Goal: Feedback & Contribution: Submit feedback/report problem

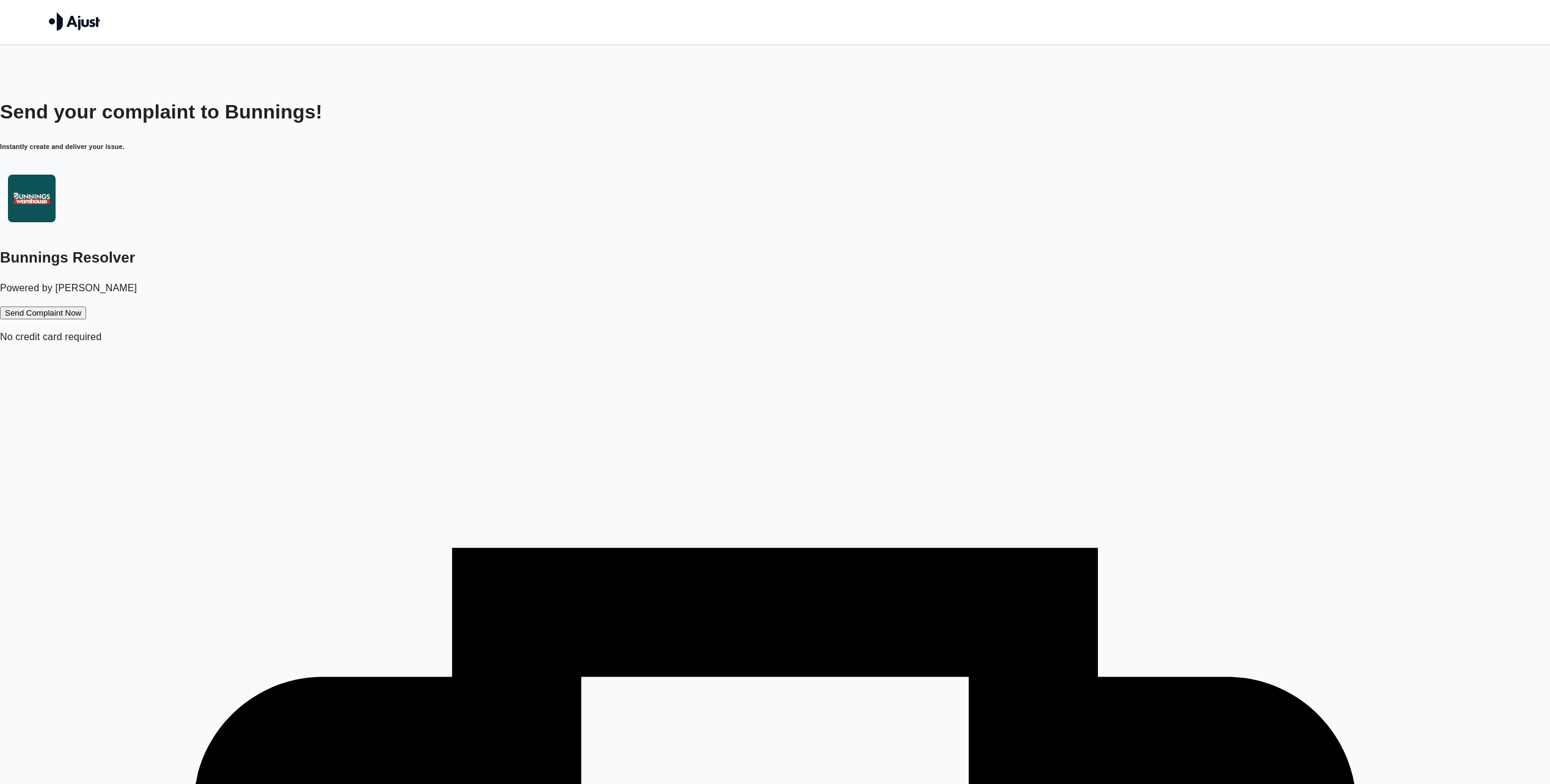
click at [86, 306] on button "Send Complaint Now" at bounding box center [43, 313] width 86 height 13
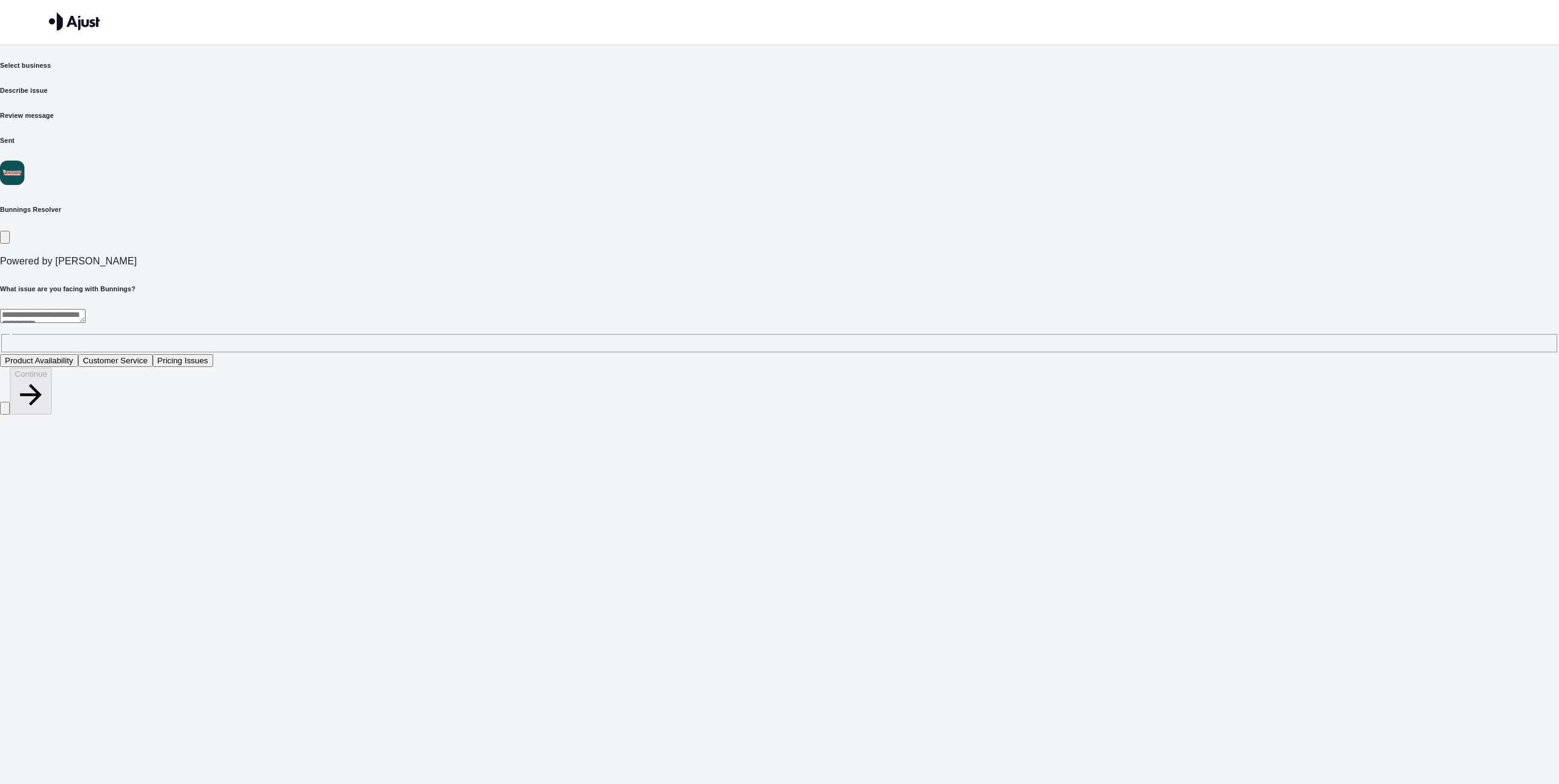
click at [668, 309] on div "* ​" at bounding box center [779, 331] width 1559 height 44
click at [153, 354] on button "Customer Service" at bounding box center [115, 361] width 74 height 13
click at [52, 415] on button "Continue" at bounding box center [31, 391] width 42 height 47
click at [85, 309] on textarea at bounding box center [43, 316] width 85 height 14
click at [228, 354] on button "Staff was unhelpful and rude" at bounding box center [171, 361] width 113 height 13
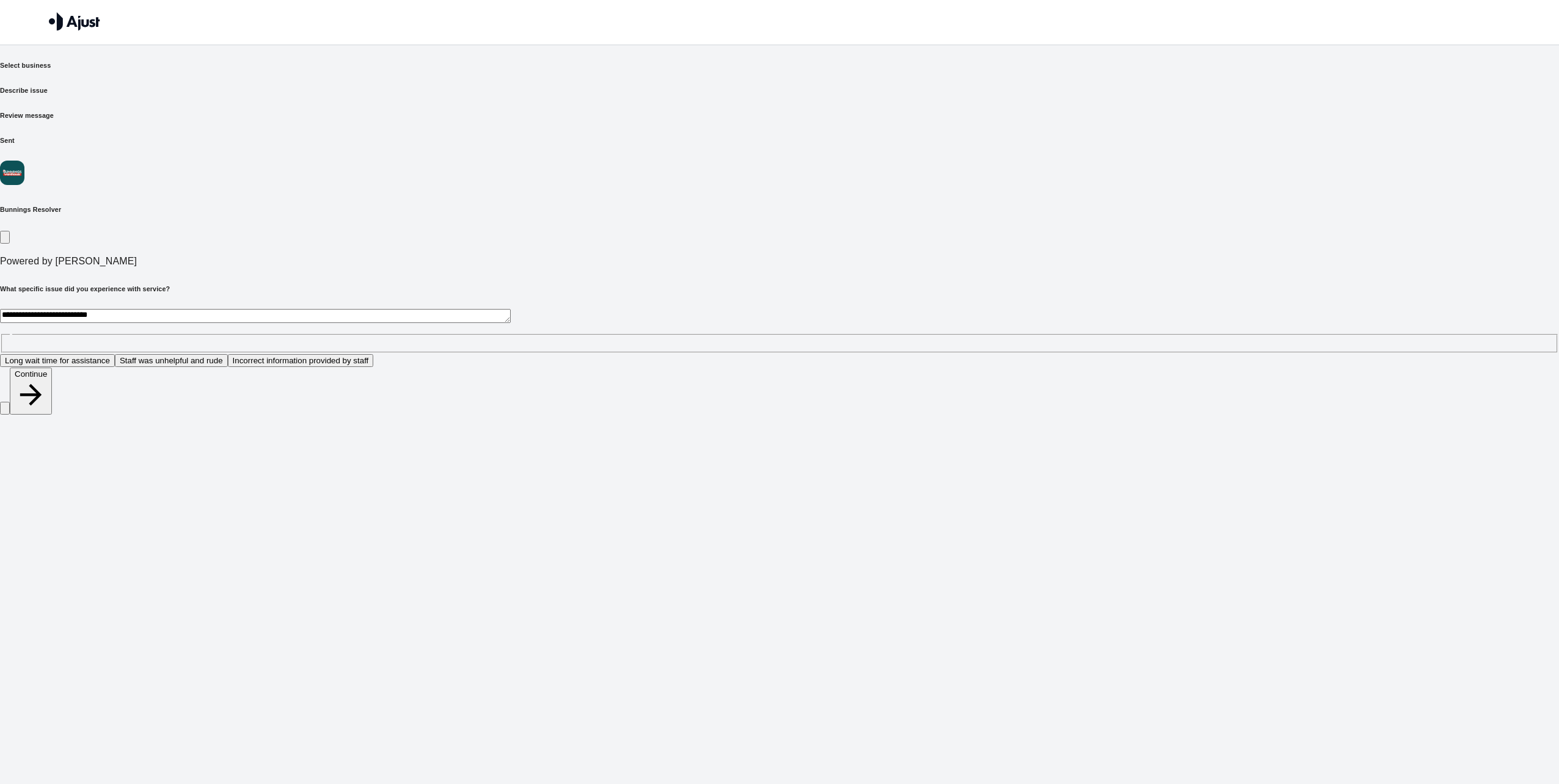
click at [52, 415] on button "Continue" at bounding box center [31, 391] width 42 height 47
click at [511, 309] on textarea at bounding box center [255, 316] width 511 height 14
type textarea "**********"
click at [52, 400] on button "Continue" at bounding box center [31, 376] width 42 height 47
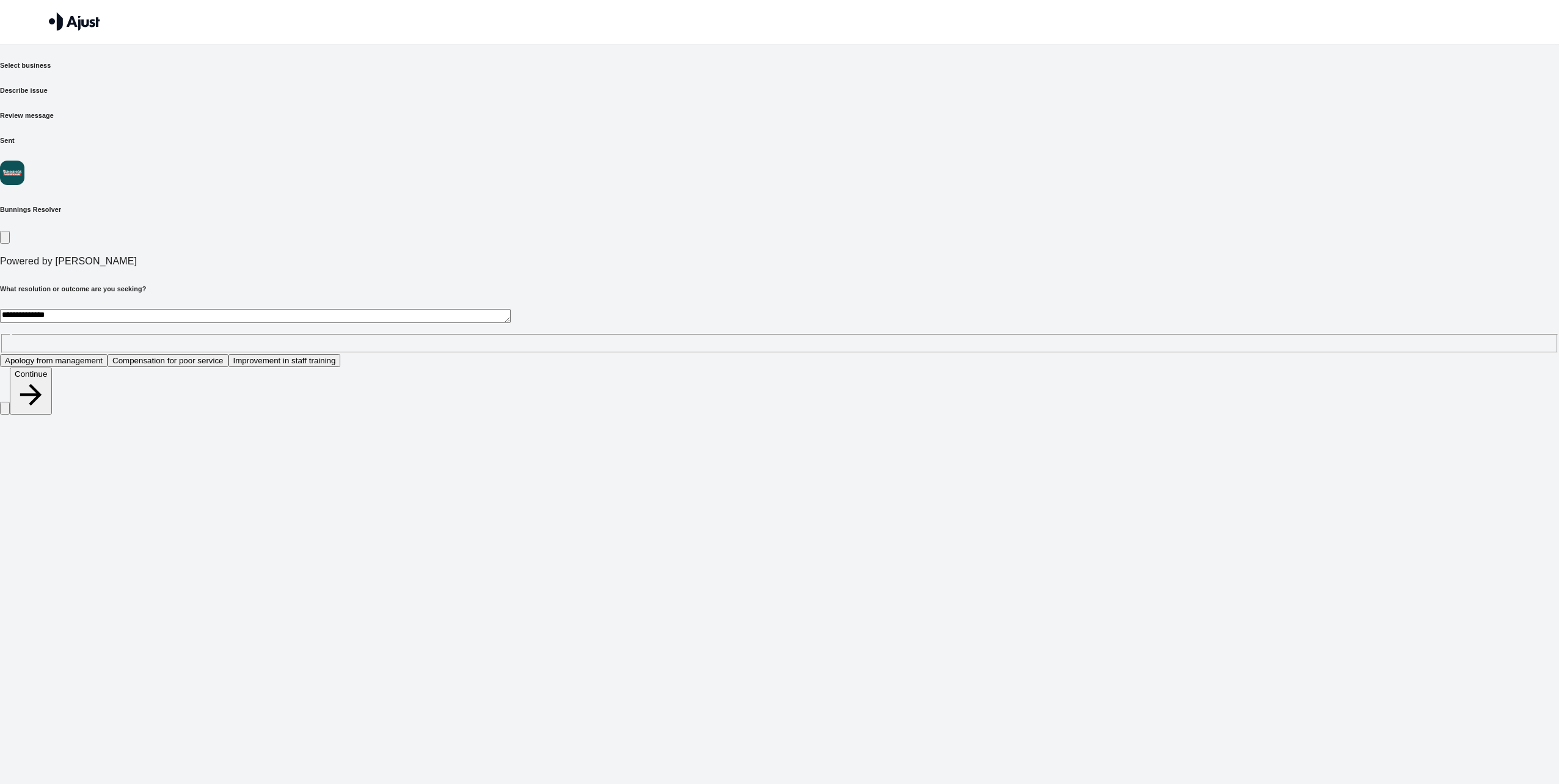
click at [341, 354] on button "Improvement in staff training" at bounding box center [285, 361] width 113 height 13
click at [52, 415] on button "Continue" at bounding box center [31, 391] width 42 height 47
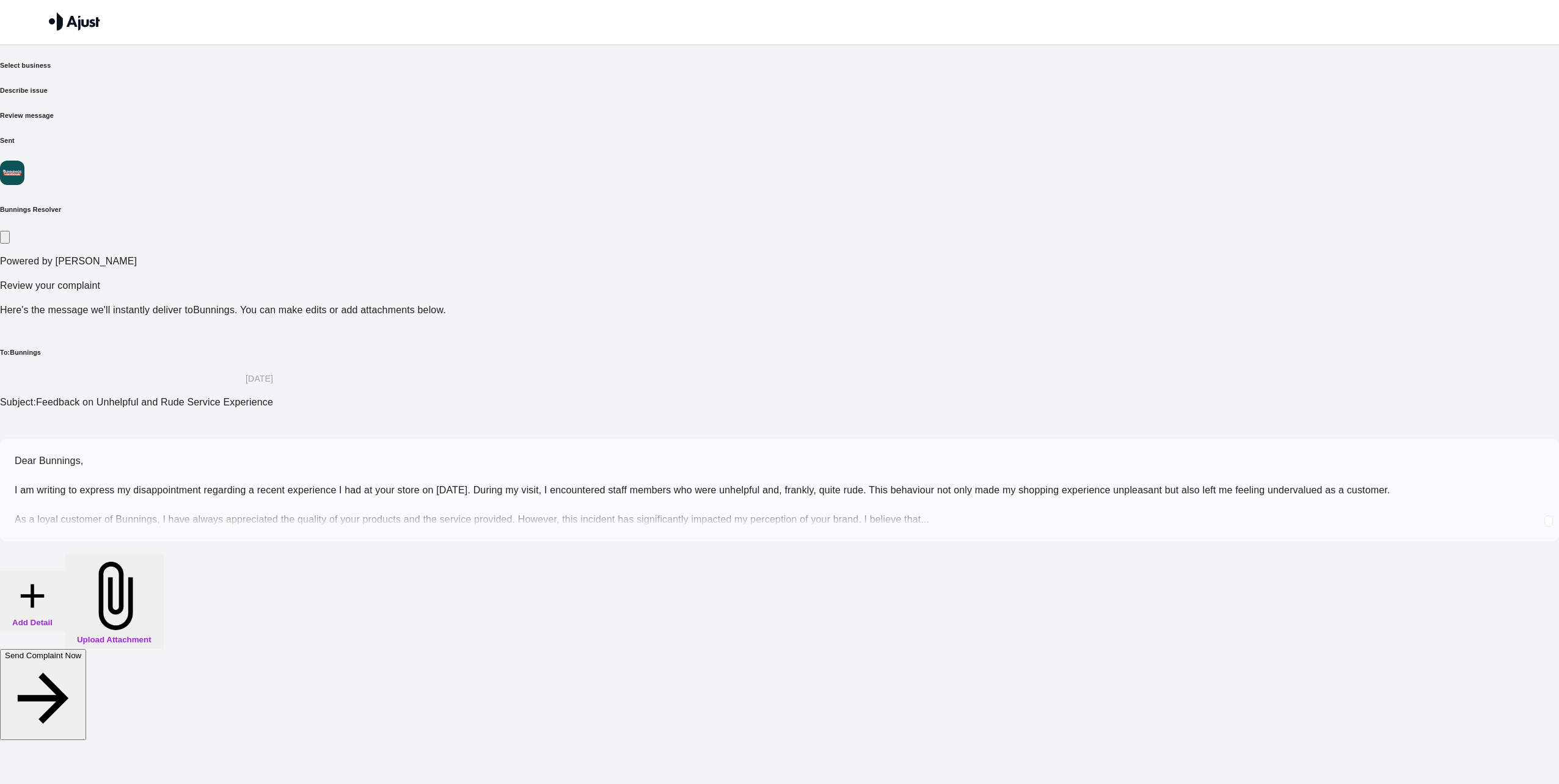
click at [668, 456] on span "Dear Bunnings, I am writing to express my disappointment regarding a recent exp…" at bounding box center [702, 491] width 1375 height 69
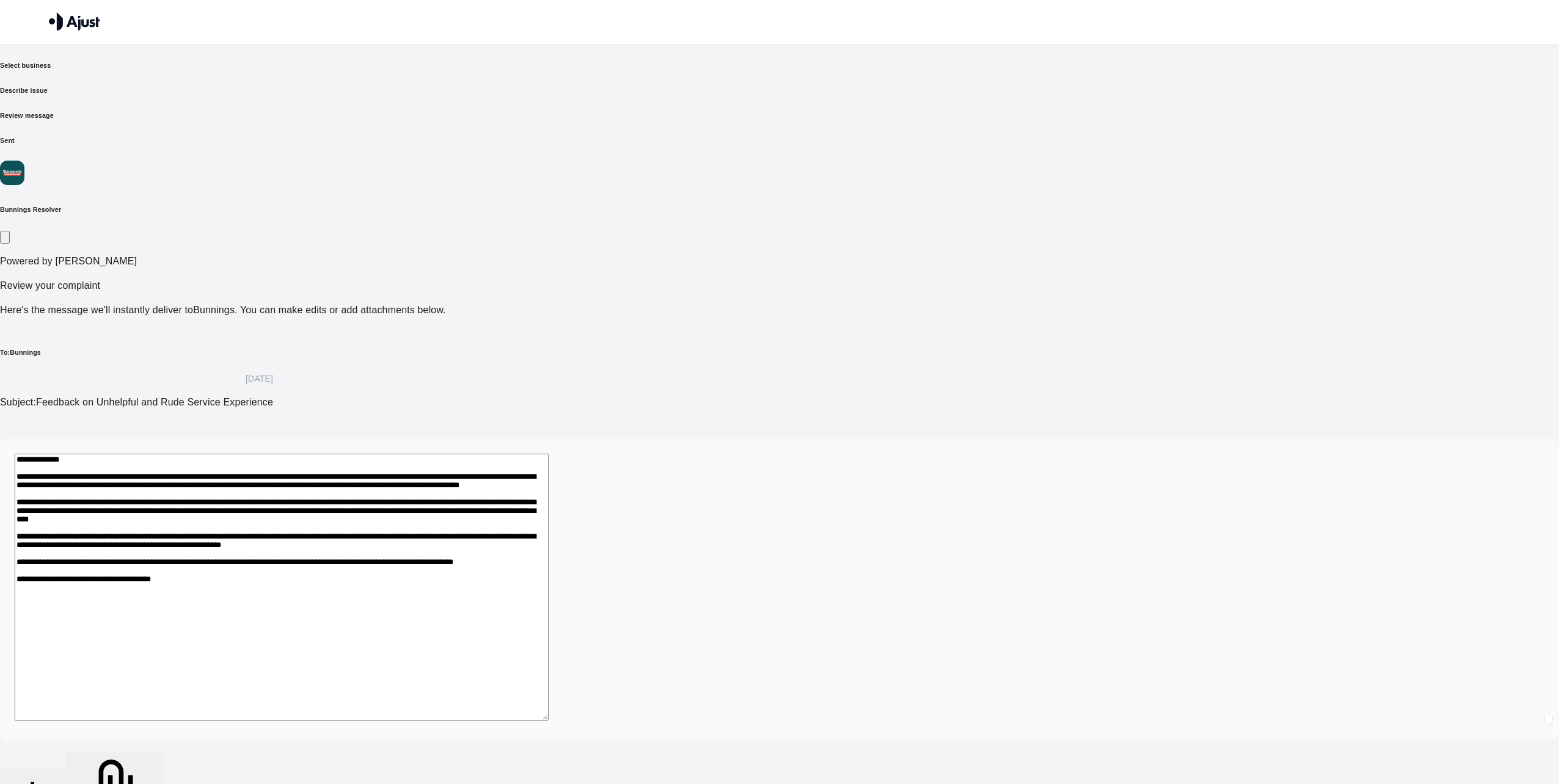
drag, startPoint x: 512, startPoint y: 375, endPoint x: 606, endPoint y: 389, distance: 95.0
click at [549, 454] on textarea at bounding box center [281, 587] width 534 height 267
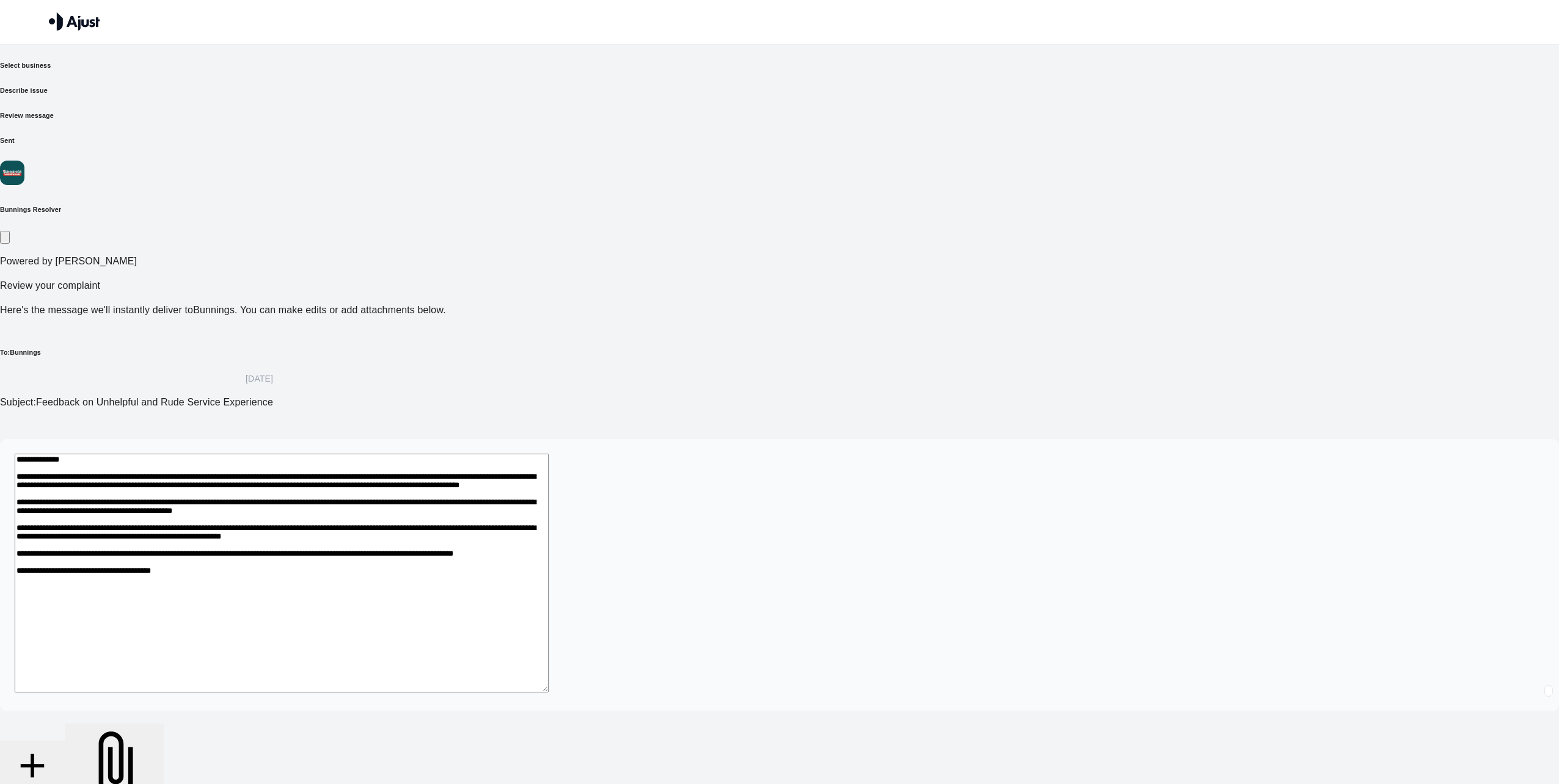
drag, startPoint x: 786, startPoint y: 377, endPoint x: 835, endPoint y: 373, distance: 49.2
click at [549, 454] on textarea "**********" at bounding box center [281, 573] width 534 height 239
drag, startPoint x: 579, startPoint y: 390, endPoint x: 804, endPoint y: 402, distance: 225.3
click at [549, 454] on textarea at bounding box center [281, 580] width 534 height 253
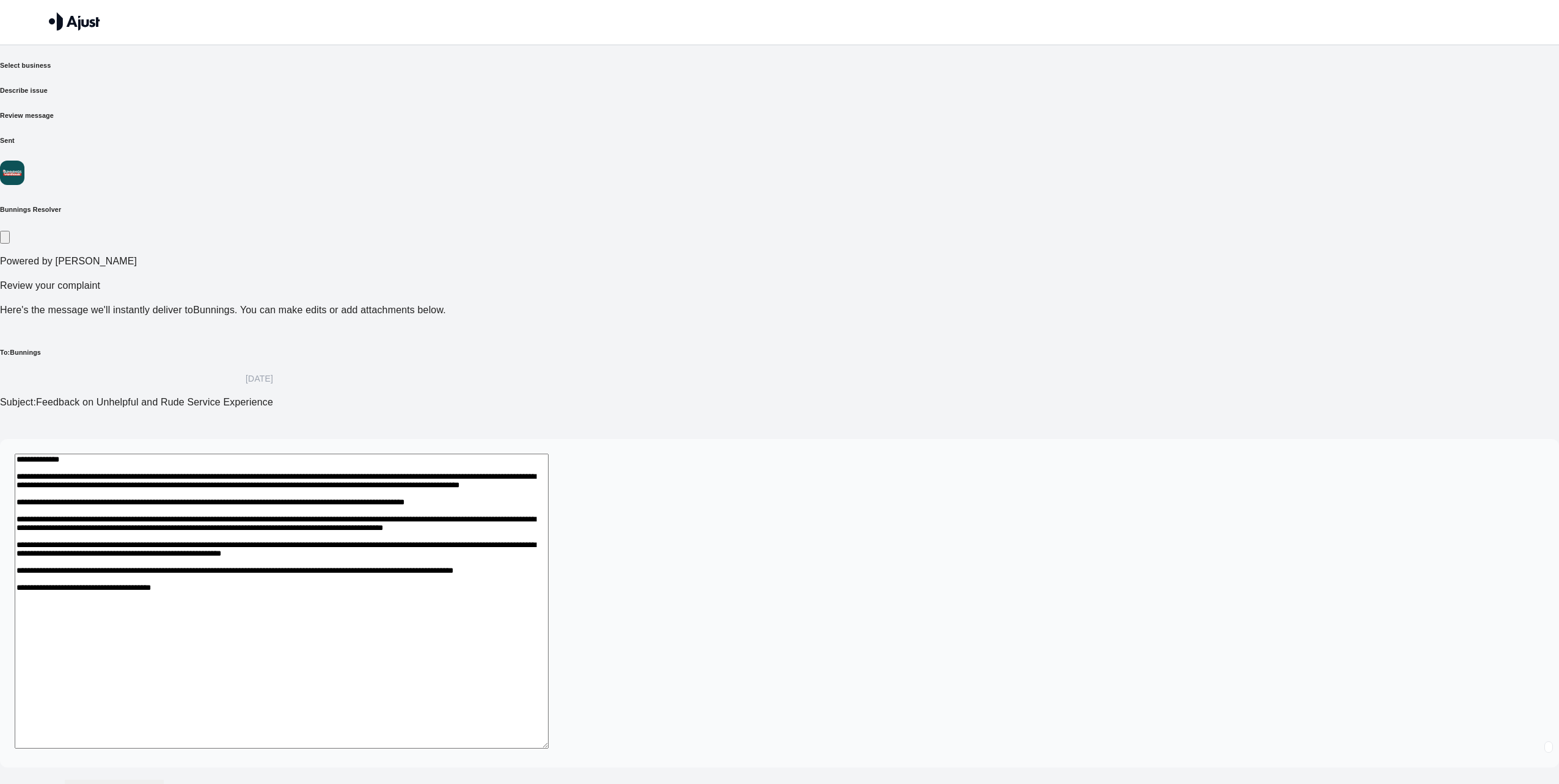
click at [549, 454] on textarea at bounding box center [281, 601] width 534 height 295
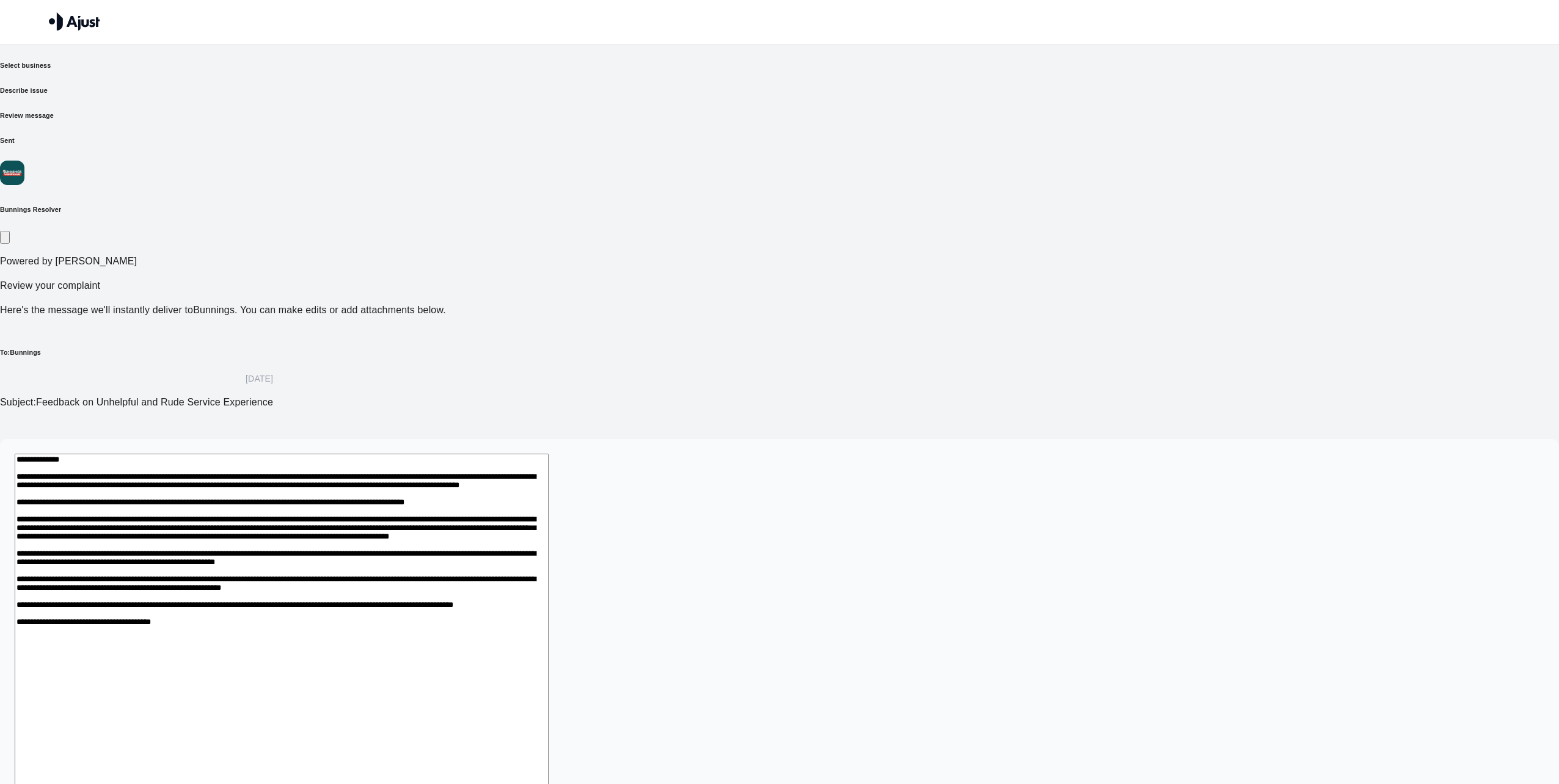
click at [524, 530] on textarea at bounding box center [281, 643] width 534 height 379
click at [549, 531] on textarea at bounding box center [281, 643] width 534 height 379
click at [541, 530] on textarea at bounding box center [281, 643] width 534 height 379
click at [549, 531] on textarea at bounding box center [281, 643] width 534 height 379
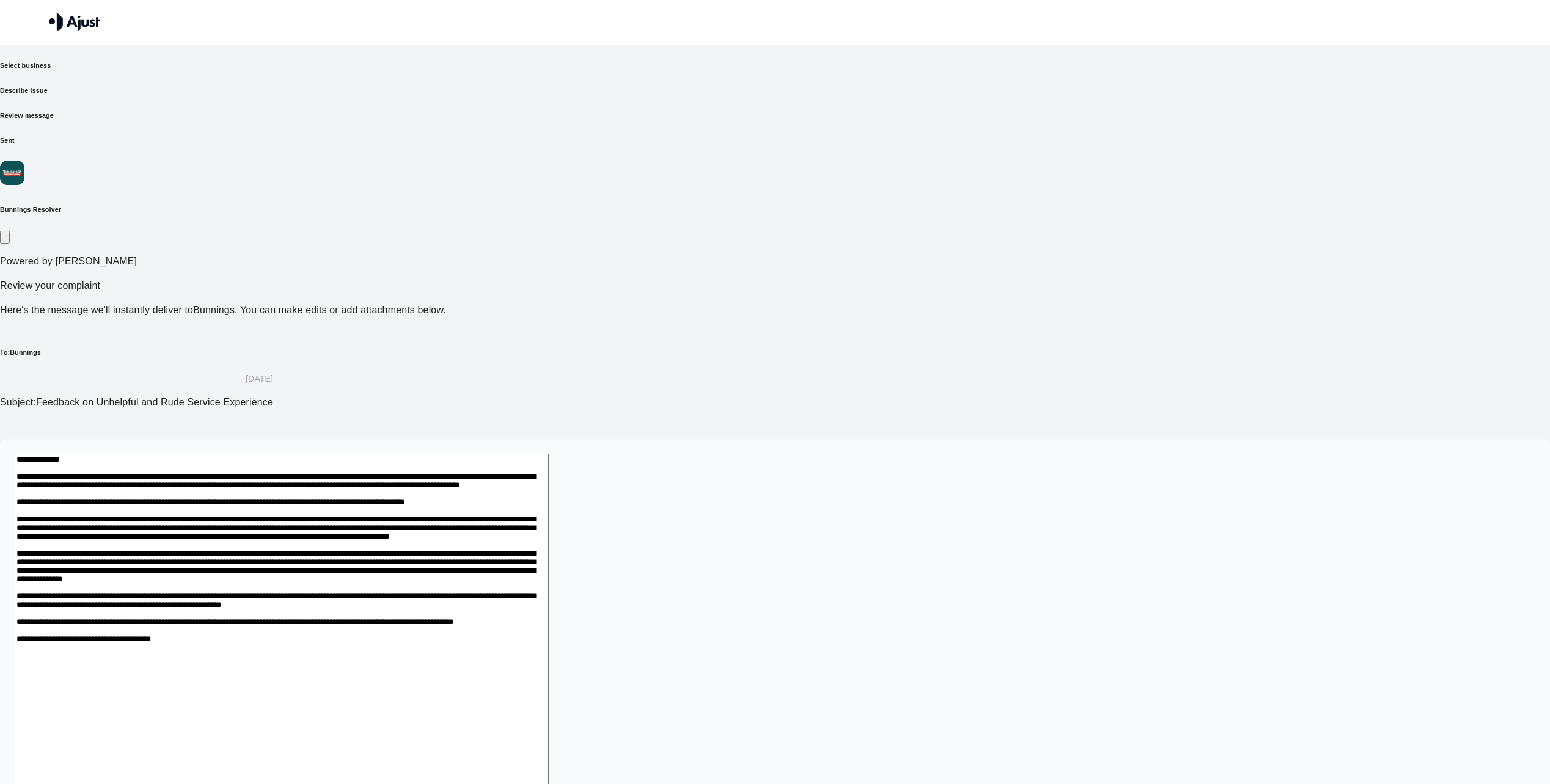
click at [548, 556] on textarea at bounding box center [281, 658] width 534 height 408
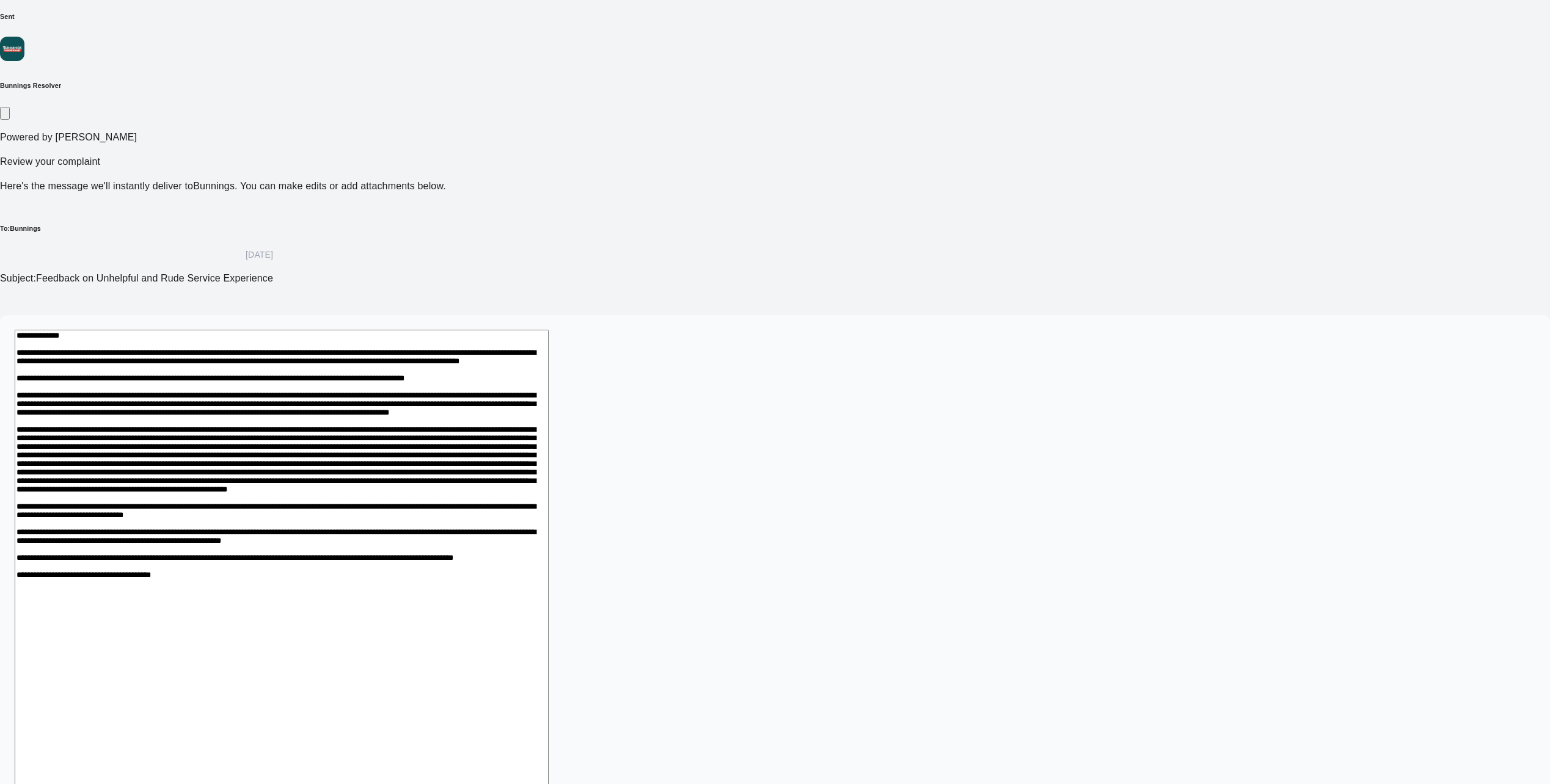
scroll to position [166, 0]
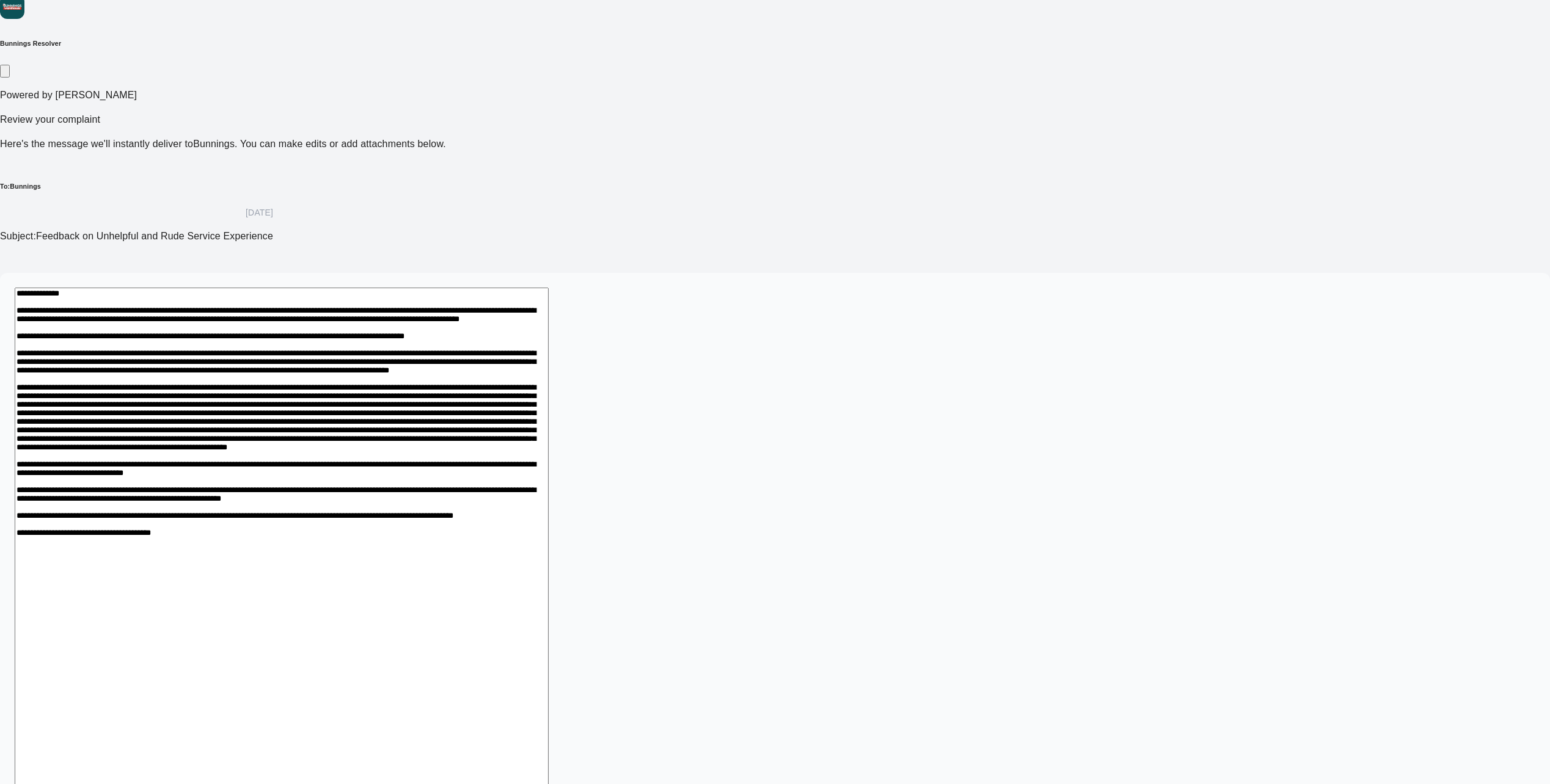
drag, startPoint x: 511, startPoint y: 562, endPoint x: 716, endPoint y: 602, distance: 208.9
click at [548, 602] on textarea at bounding box center [281, 561] width 534 height 548
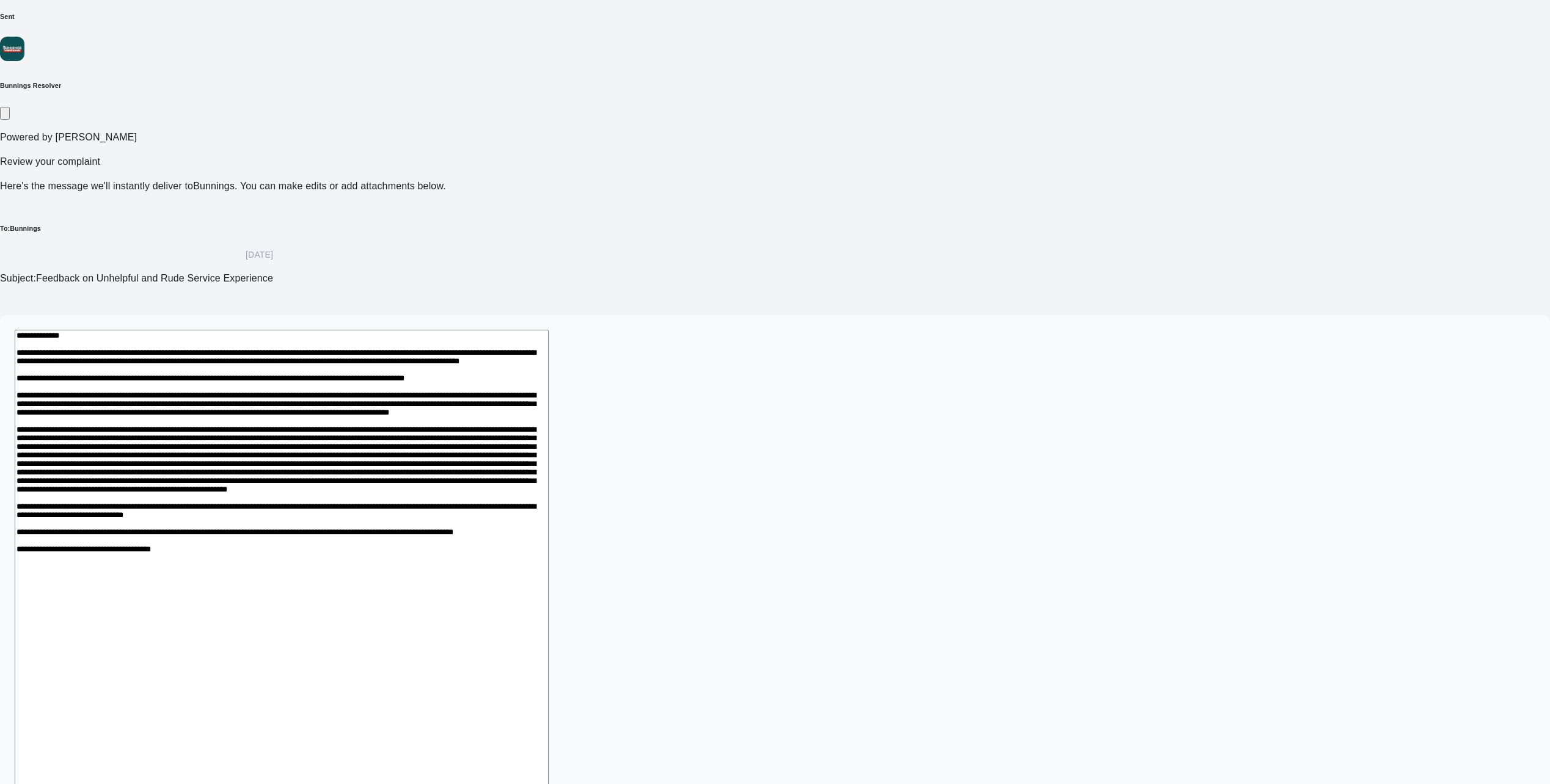
scroll to position [110, 0]
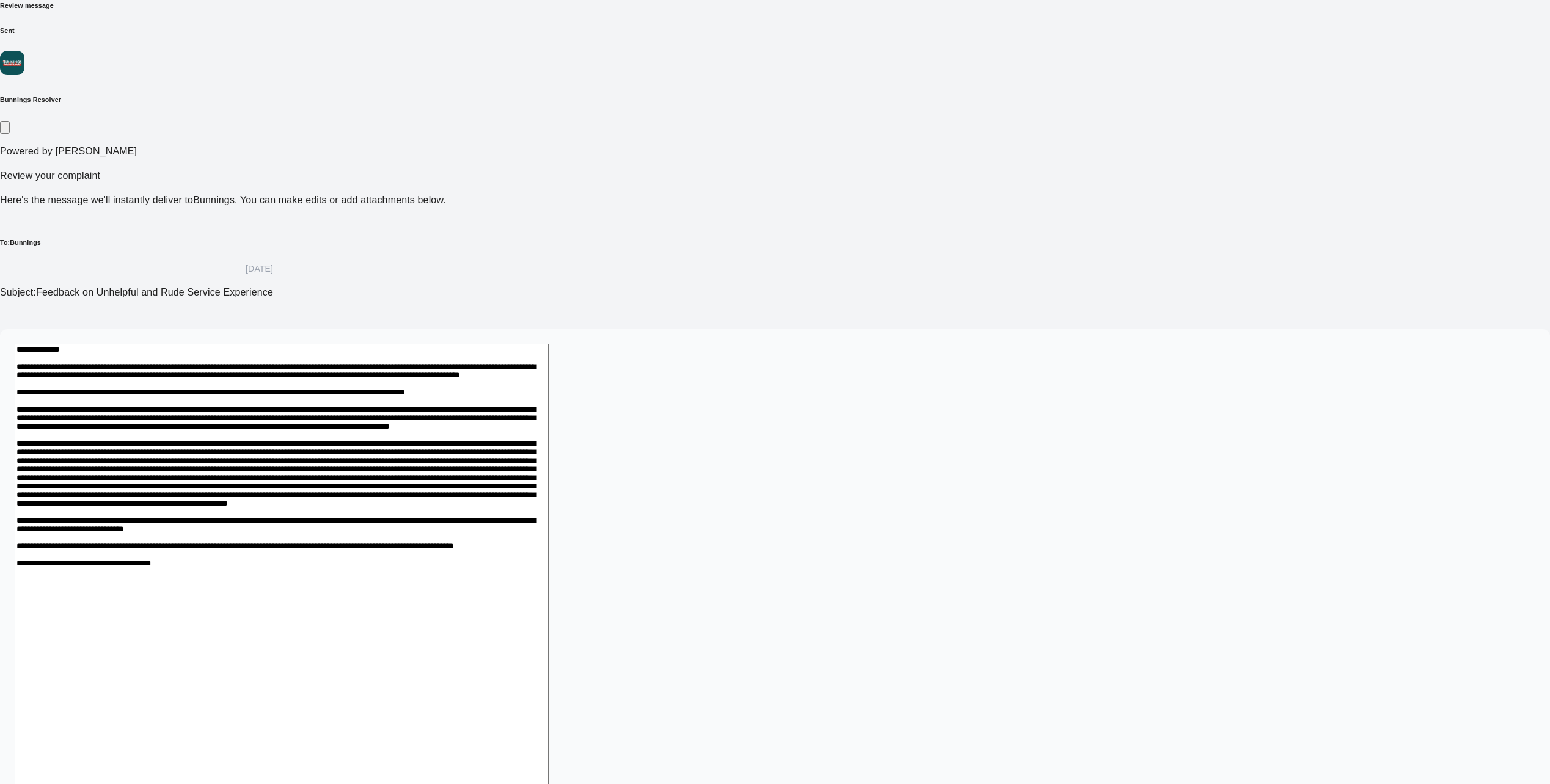
click at [548, 344] on textarea at bounding box center [281, 590] width 534 height 491
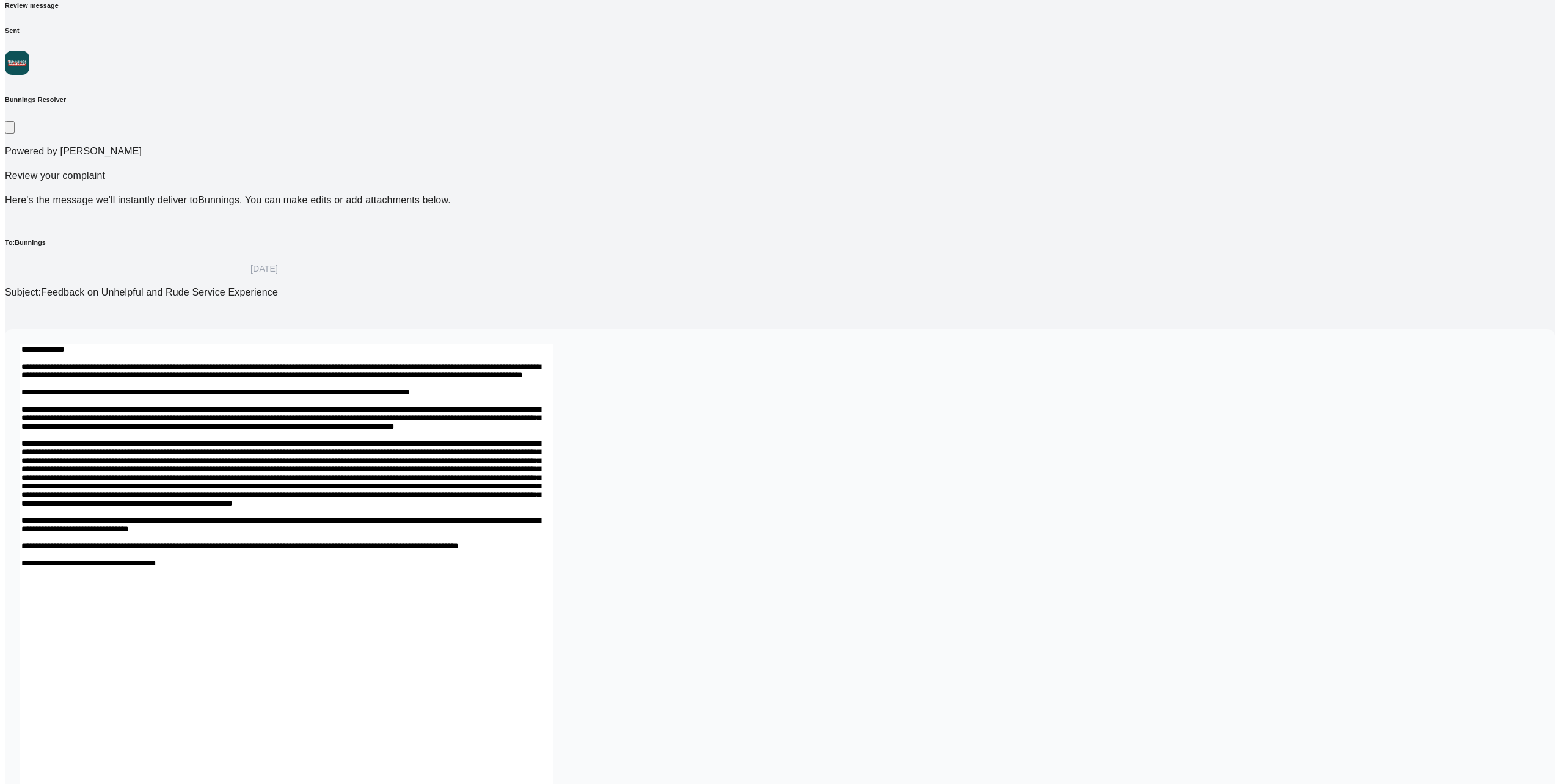
scroll to position [124, 0]
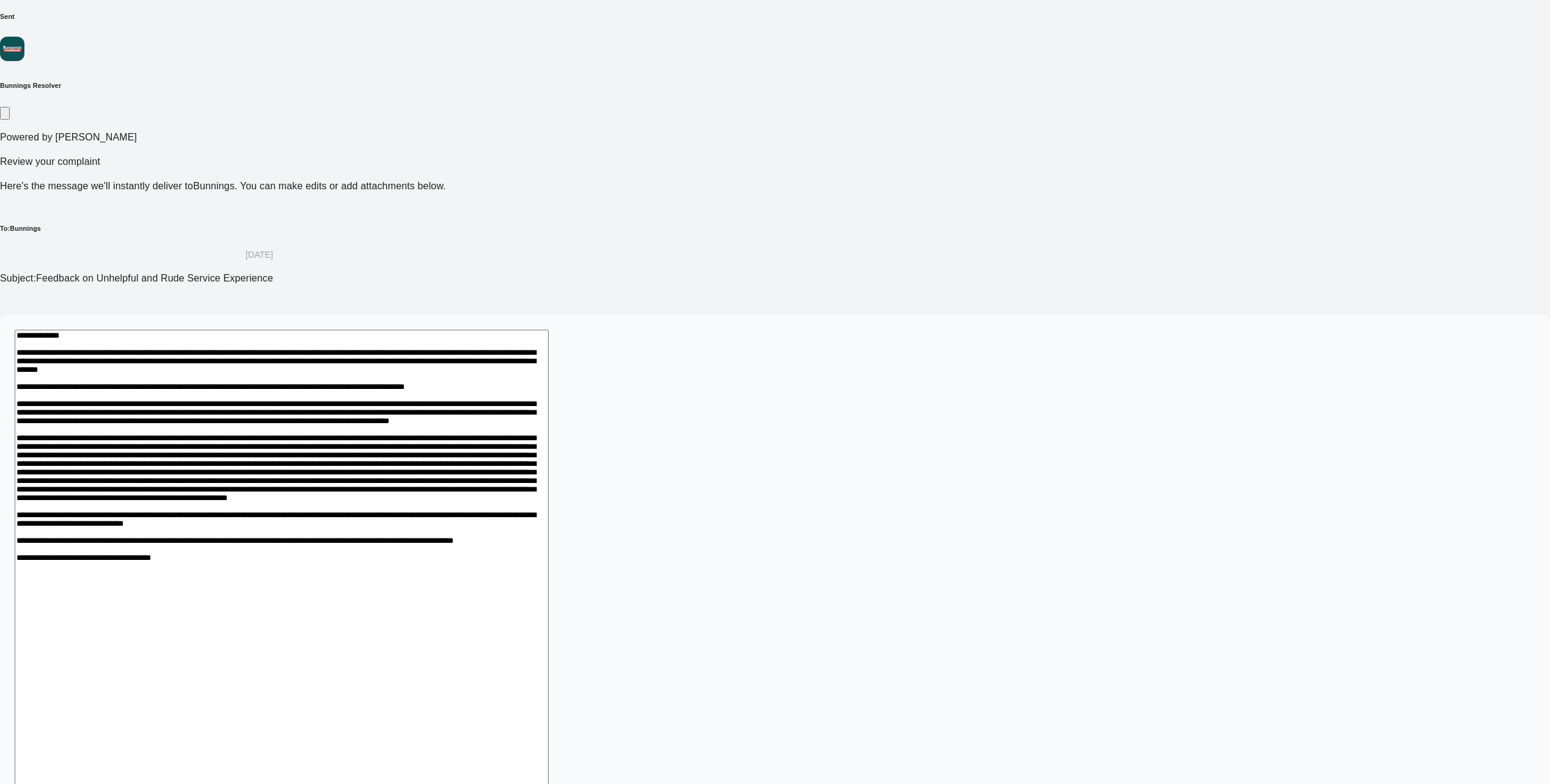
click at [519, 329] on textarea at bounding box center [281, 582] width 534 height 506
click at [548, 329] on textarea at bounding box center [281, 582] width 534 height 506
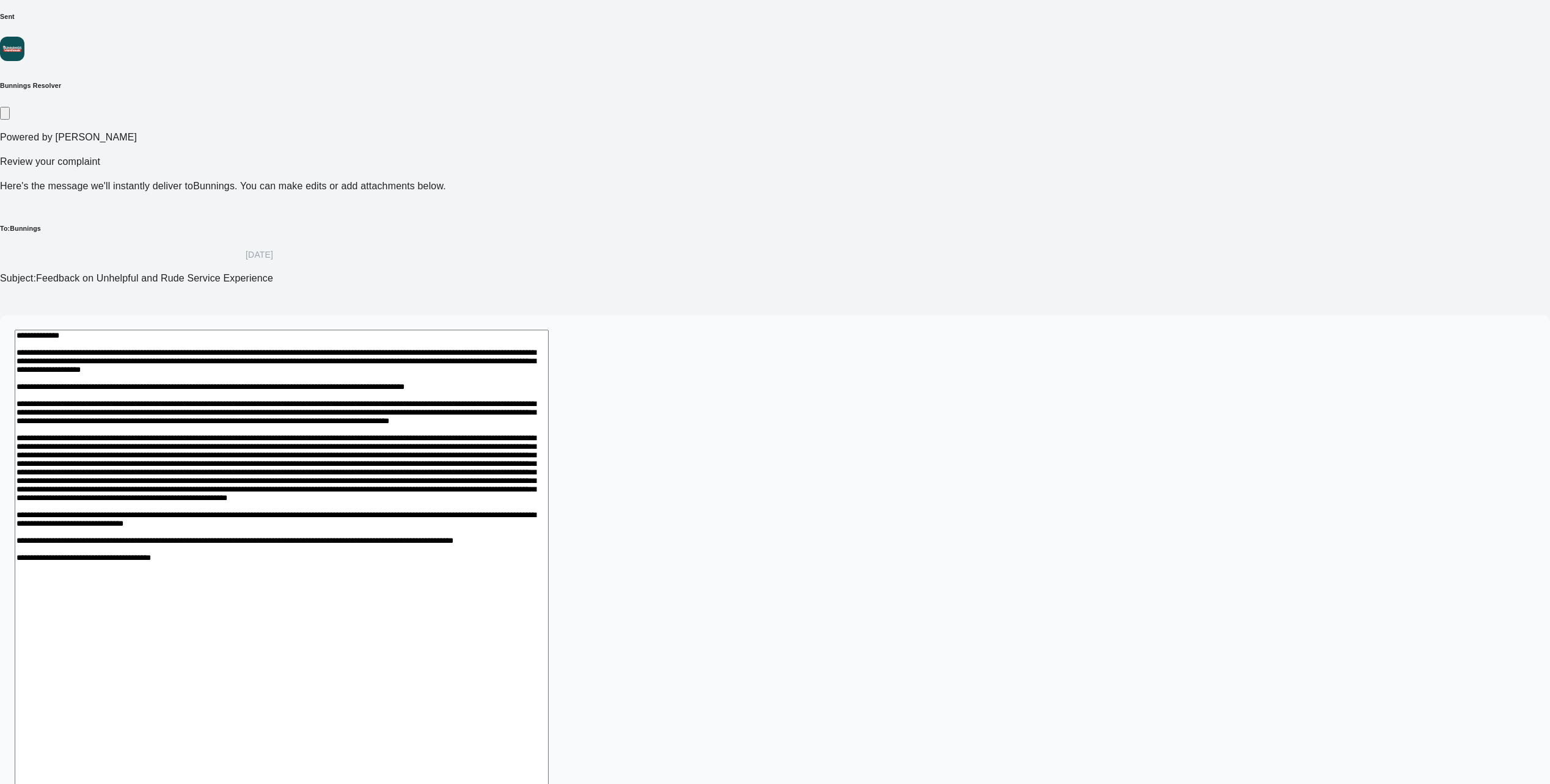
drag, startPoint x: 532, startPoint y: 225, endPoint x: 598, endPoint y: 216, distance: 66.6
click at [548, 329] on textarea at bounding box center [281, 582] width 534 height 506
drag, startPoint x: 530, startPoint y: 223, endPoint x: 593, endPoint y: 223, distance: 63.0
click at [548, 329] on textarea at bounding box center [281, 582] width 534 height 506
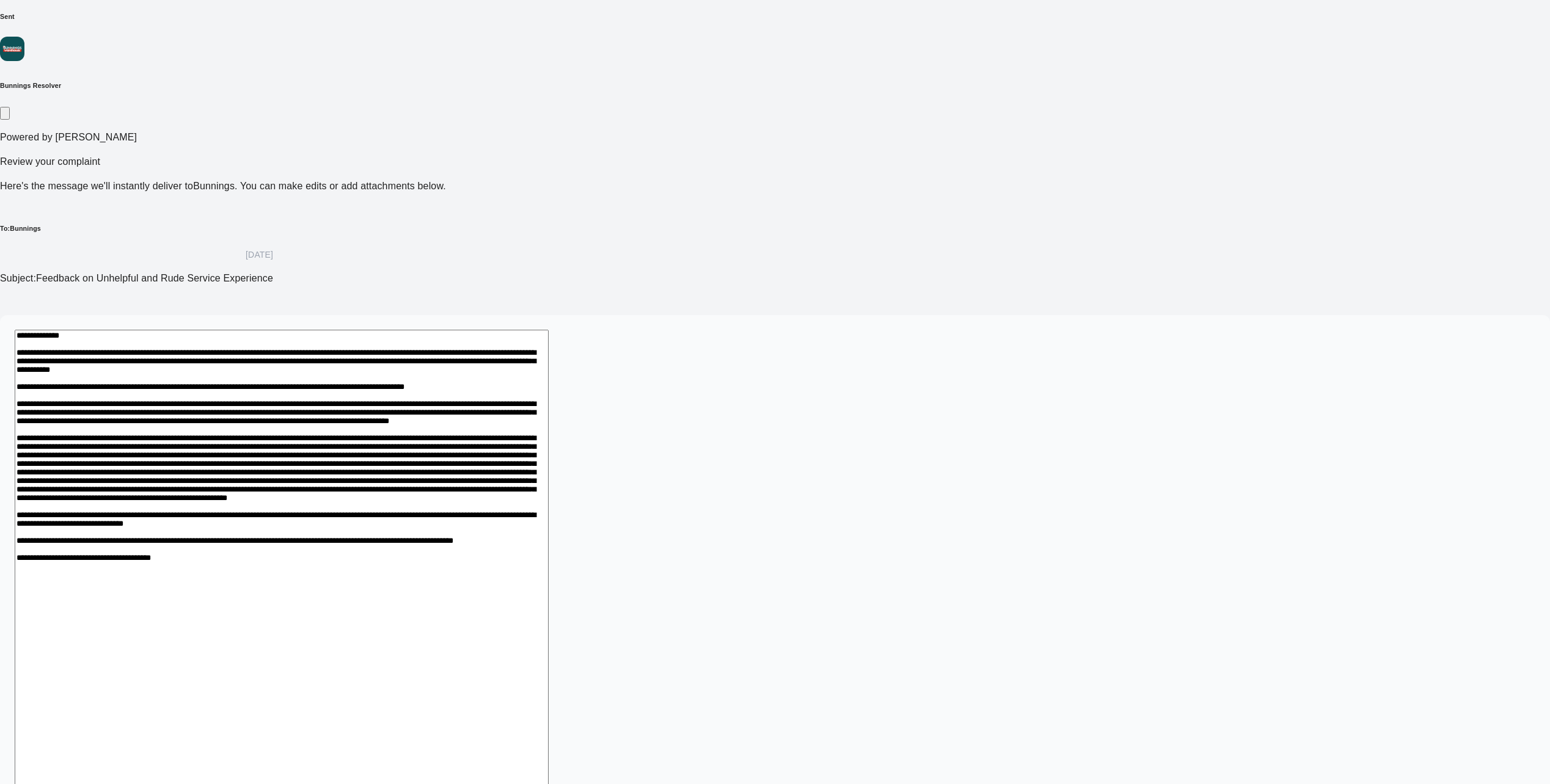
click at [548, 329] on textarea at bounding box center [281, 582] width 534 height 506
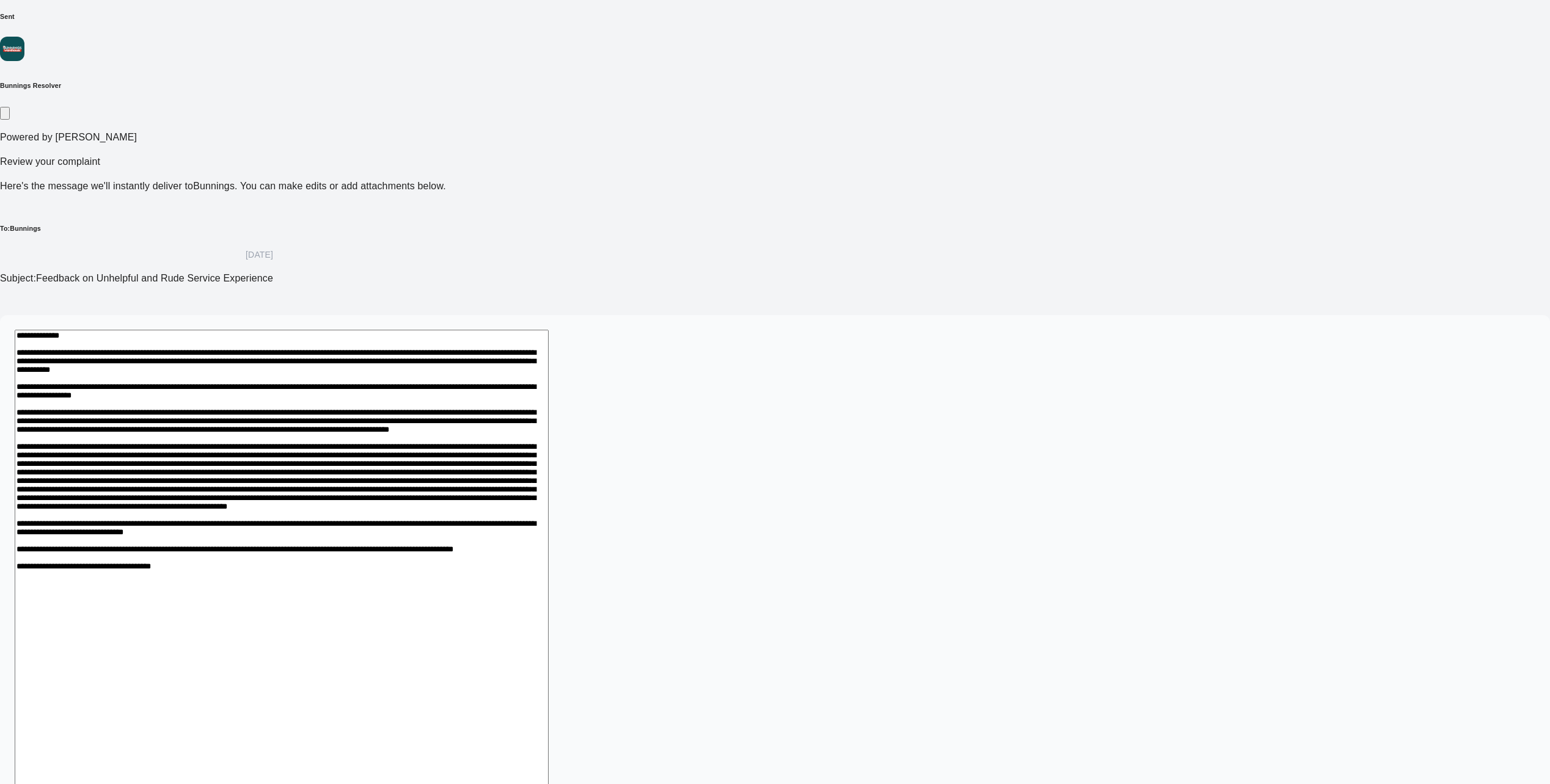
type textarea "**********"
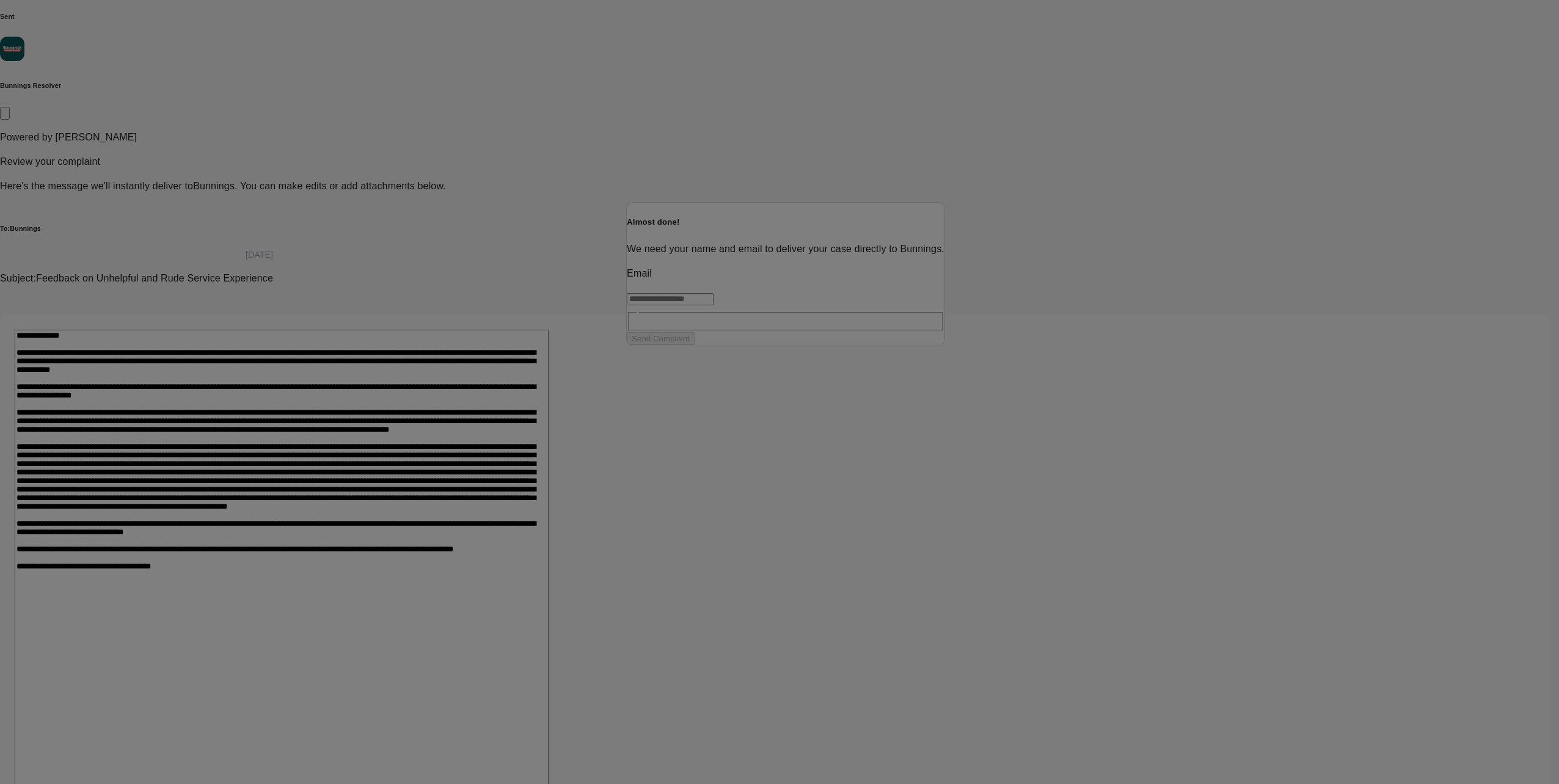
click at [713, 306] on input "text" at bounding box center [670, 299] width 87 height 12
type input "**********"
click at [713, 315] on input "text" at bounding box center [670, 309] width 87 height 12
type input "****"
type input "*******"
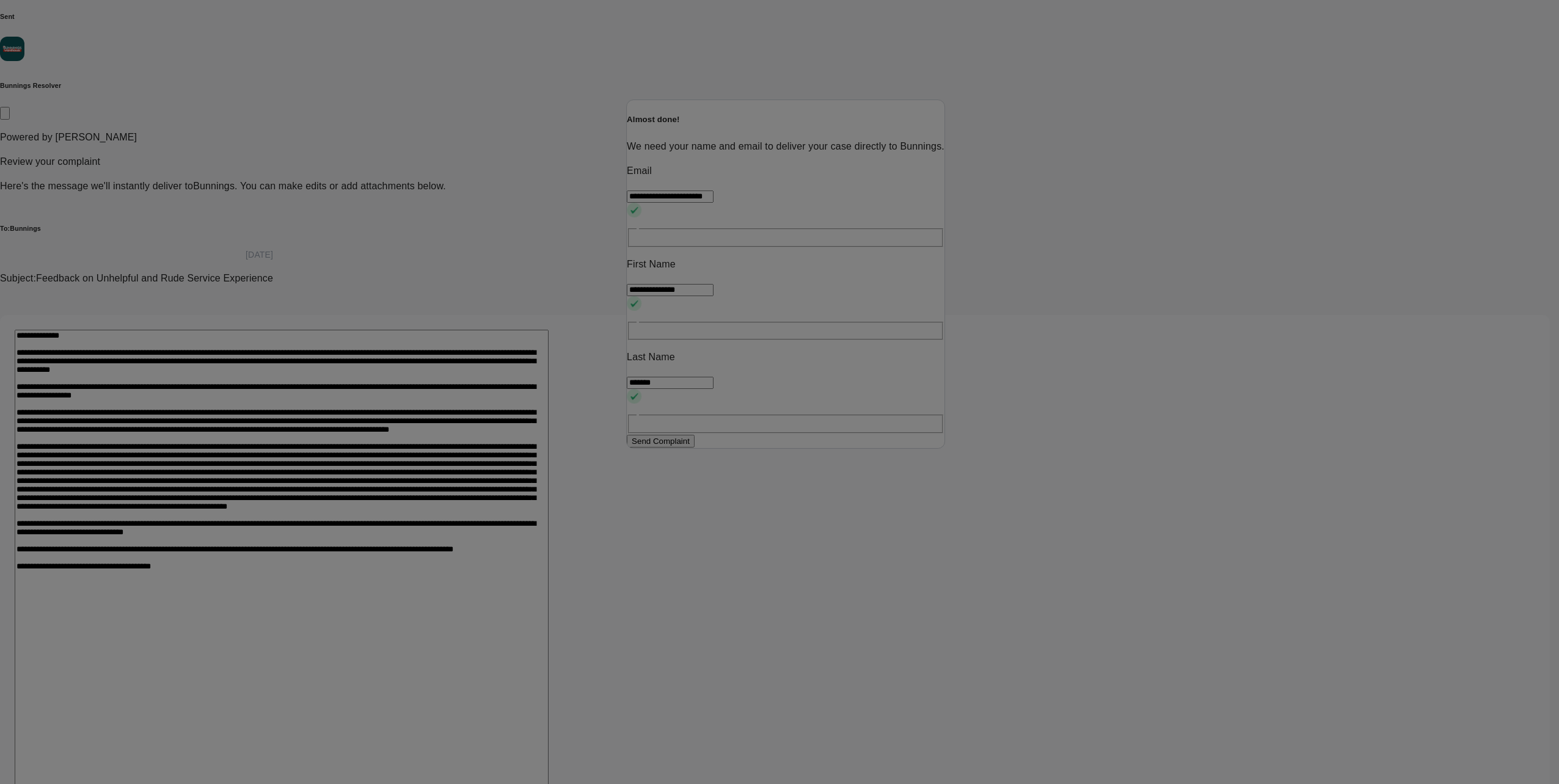
drag, startPoint x: 723, startPoint y: 418, endPoint x: 579, endPoint y: 418, distance: 144.0
click at [703, 296] on input "*****" at bounding box center [670, 290] width 87 height 12
type input "****"
click at [695, 448] on button "Send Complaint" at bounding box center [661, 441] width 68 height 13
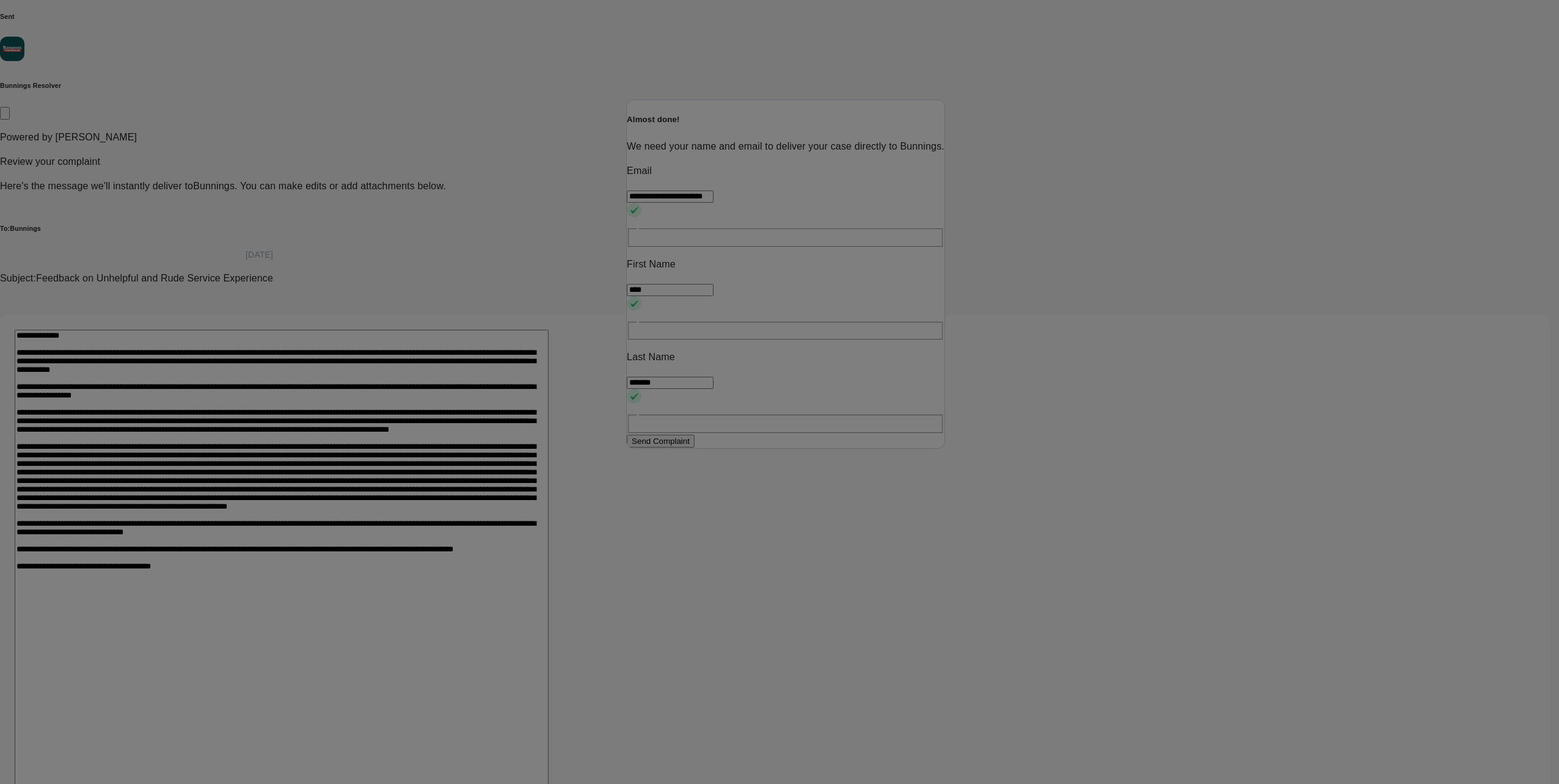
scroll to position [0, 0]
